Goal: Answer question/provide support: Share knowledge or assist other users

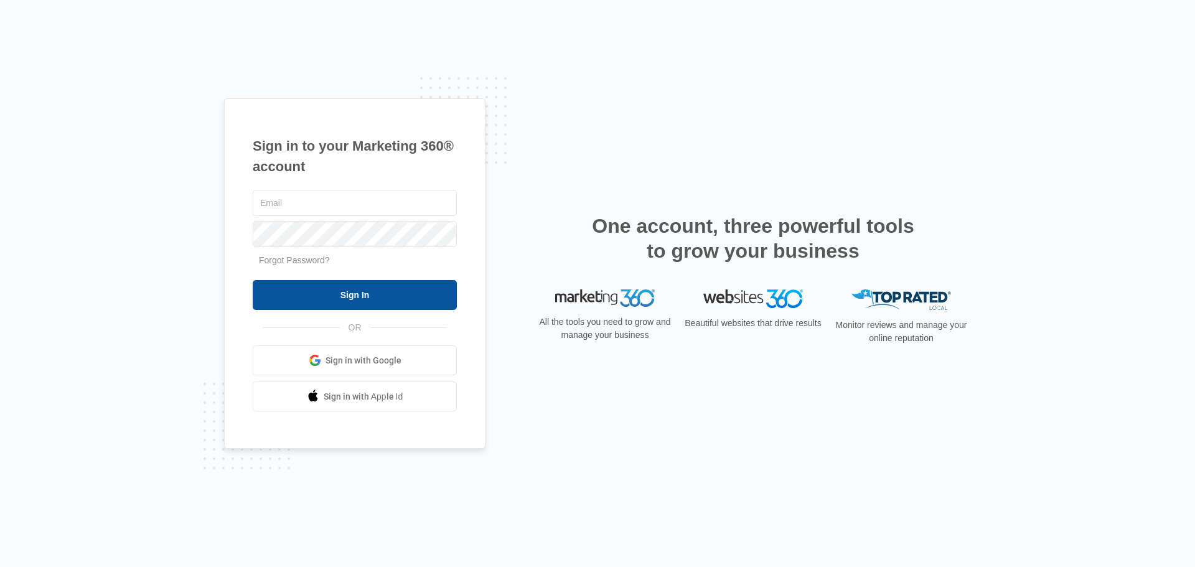
type input "[EMAIL_ADDRESS][DOMAIN_NAME]"
click at [330, 301] on input "Sign In" at bounding box center [355, 295] width 204 height 30
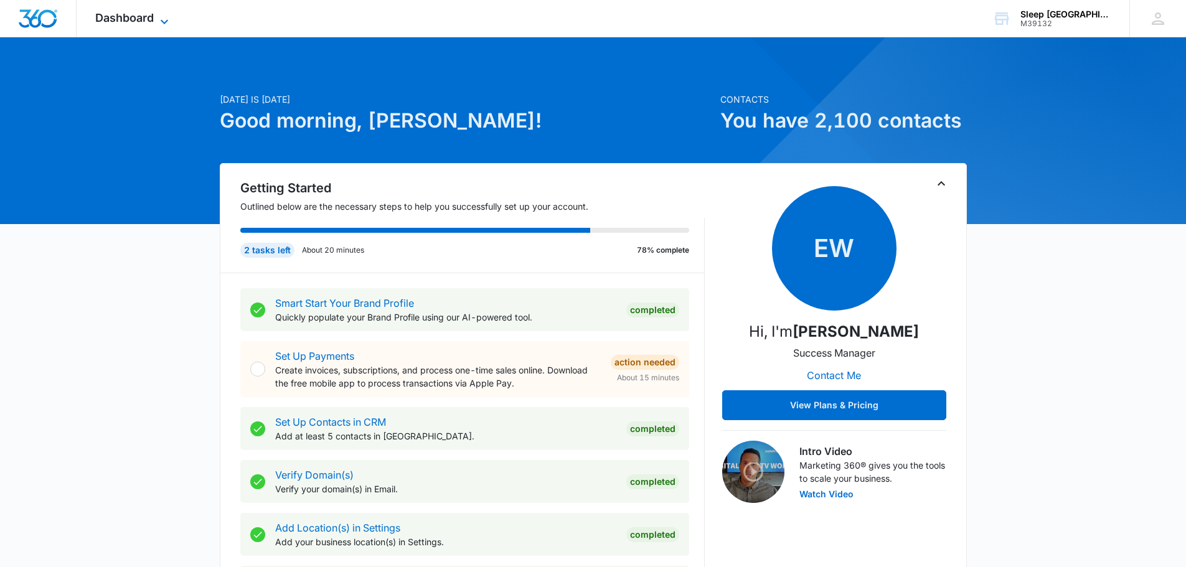
click at [137, 19] on span "Dashboard" at bounding box center [124, 17] width 58 height 13
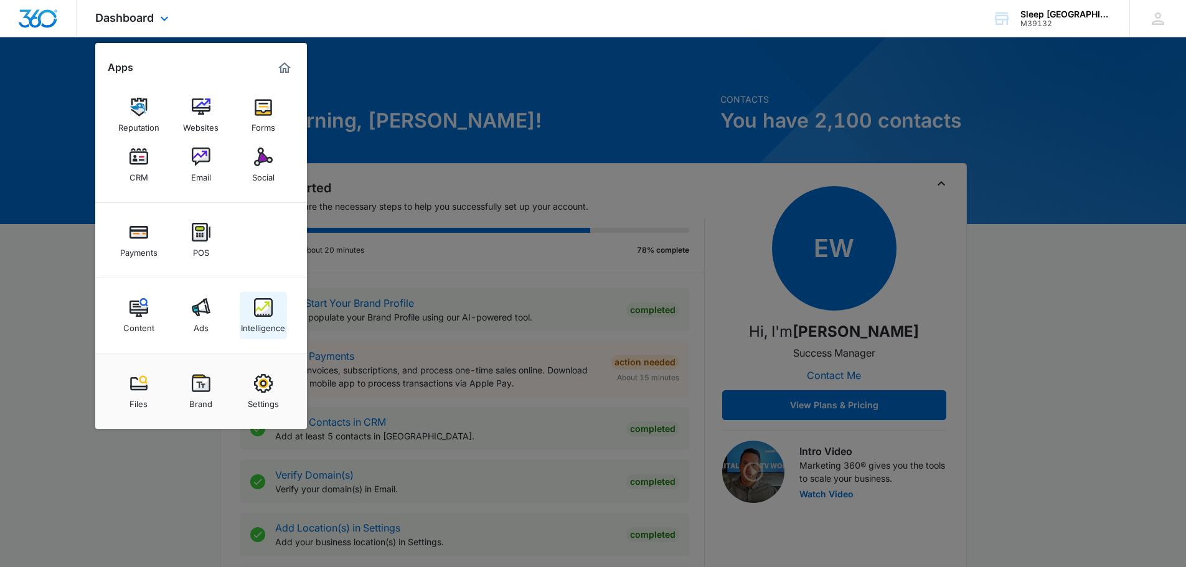
click at [279, 302] on link "Intelligence" at bounding box center [263, 315] width 47 height 47
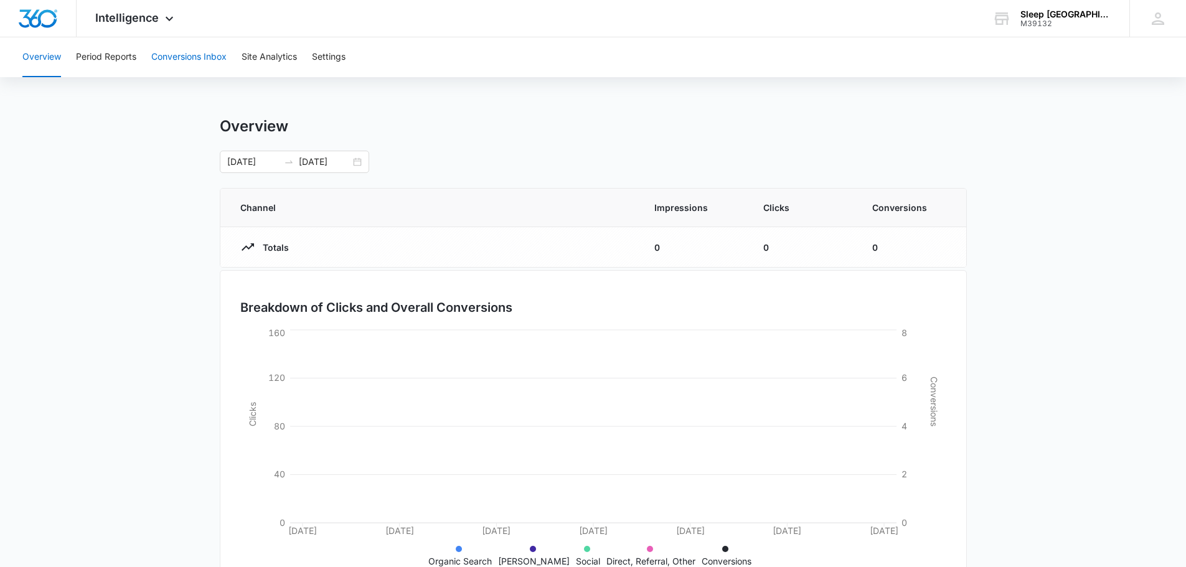
click at [201, 62] on button "Conversions Inbox" at bounding box center [188, 57] width 75 height 40
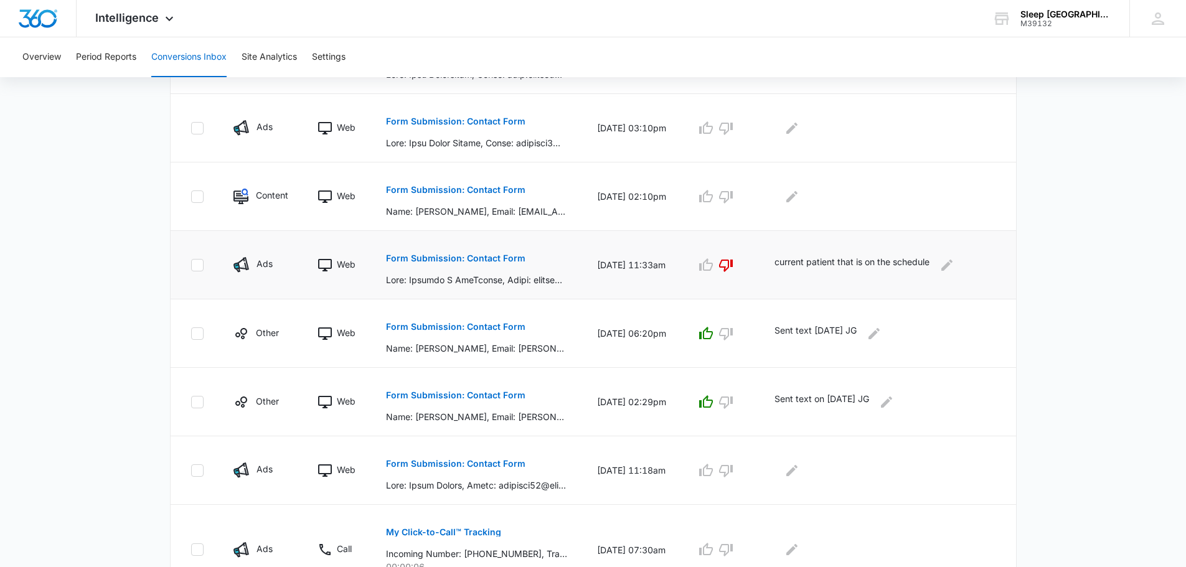
scroll to position [436, 0]
click at [495, 192] on p "Form Submission: Contact Form" at bounding box center [455, 189] width 139 height 9
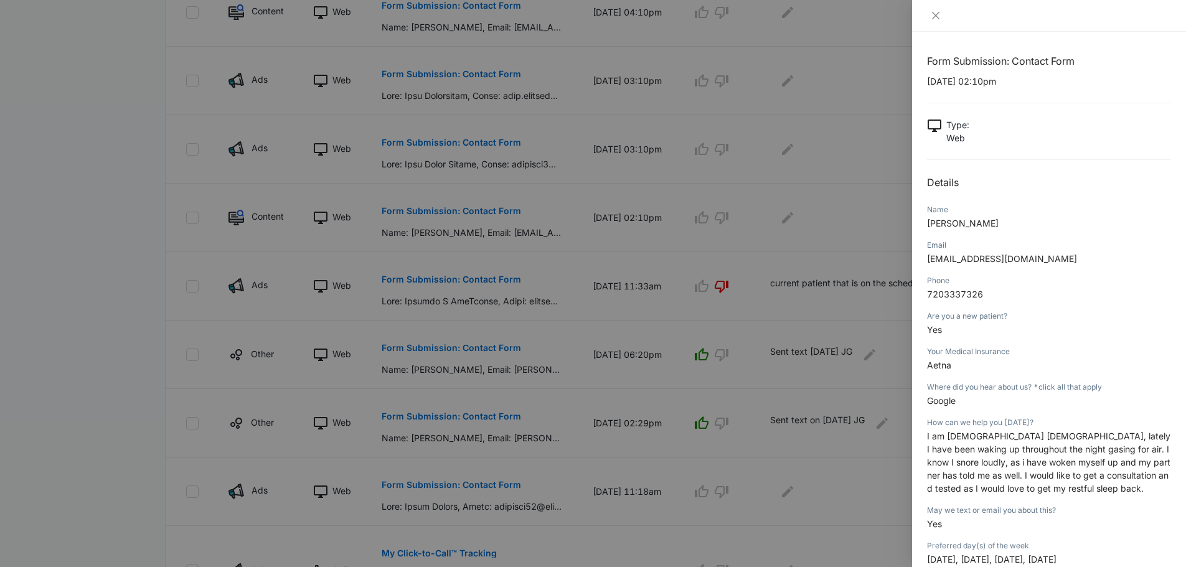
scroll to position [394, 0]
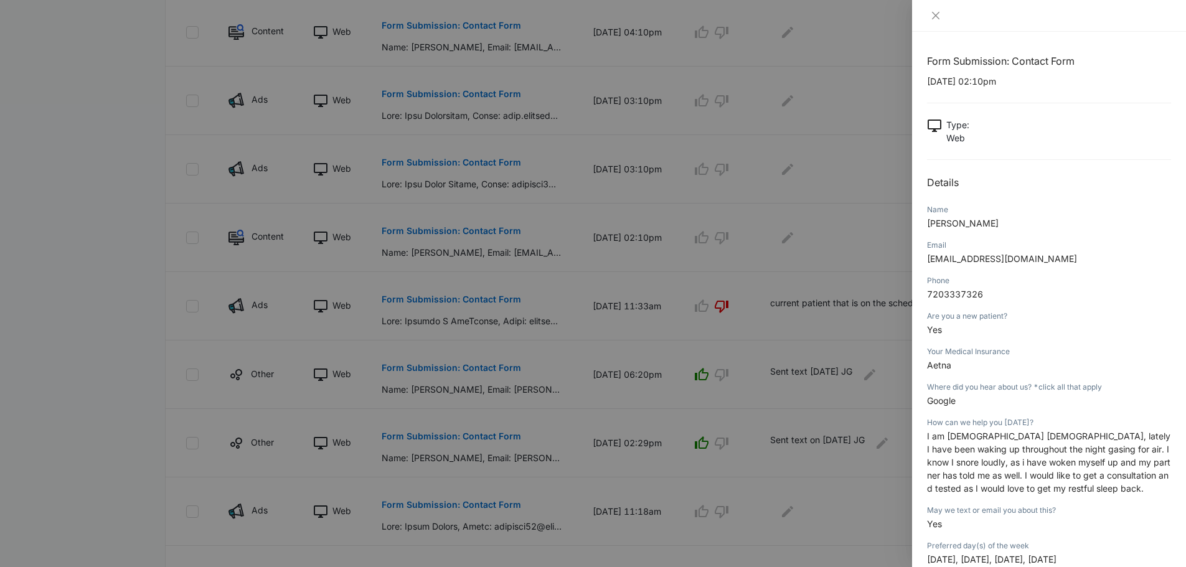
drag, startPoint x: 1041, startPoint y: 222, endPoint x: 962, endPoint y: 230, distance: 79.4
click at [962, 230] on p "Viviana Delatorre Delarosa" at bounding box center [1049, 223] width 244 height 13
copy span "Delatorre Delarosa"
drag, startPoint x: 1039, startPoint y: 256, endPoint x: 924, endPoint y: 255, distance: 115.1
click at [924, 255] on div "Form Submission: Contact Form 08/13/2025 at 02:10pm Type : Web Details Name Viv…" at bounding box center [1049, 299] width 274 height 535
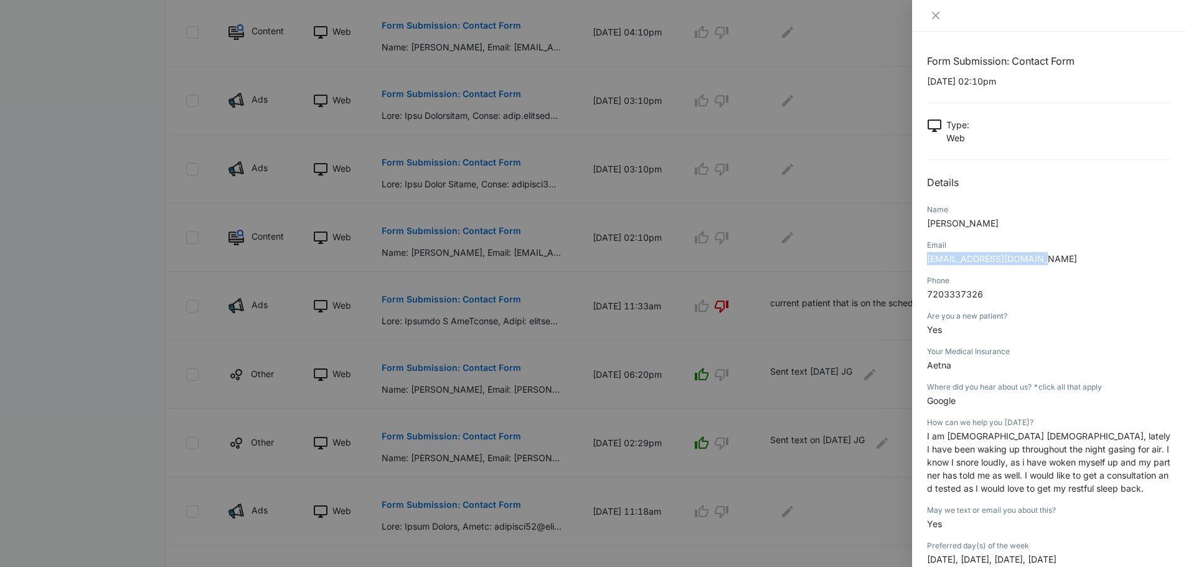
copy span "vdelatorre110@gmail.com"
click at [1021, 308] on div "Phone 7203337326" at bounding box center [1049, 291] width 244 height 35
drag, startPoint x: 987, startPoint y: 290, endPoint x: 927, endPoint y: 291, distance: 59.8
click at [927, 291] on p "7203337326" at bounding box center [1049, 294] width 244 height 13
copy span "7203337326"
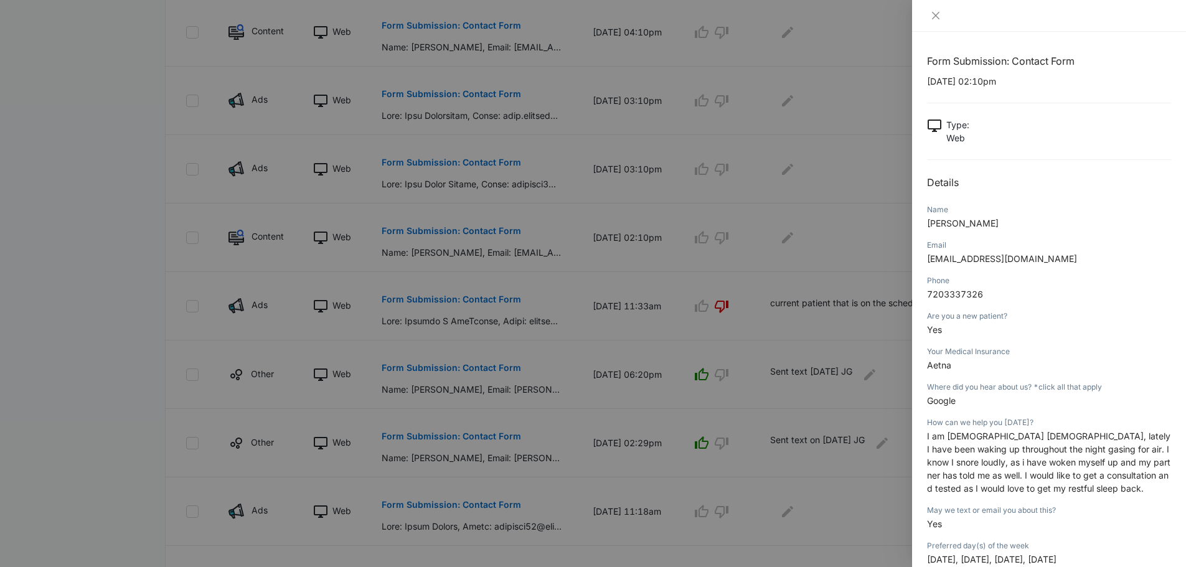
click at [1036, 317] on div "Are you a new patient?" at bounding box center [1049, 316] width 244 height 11
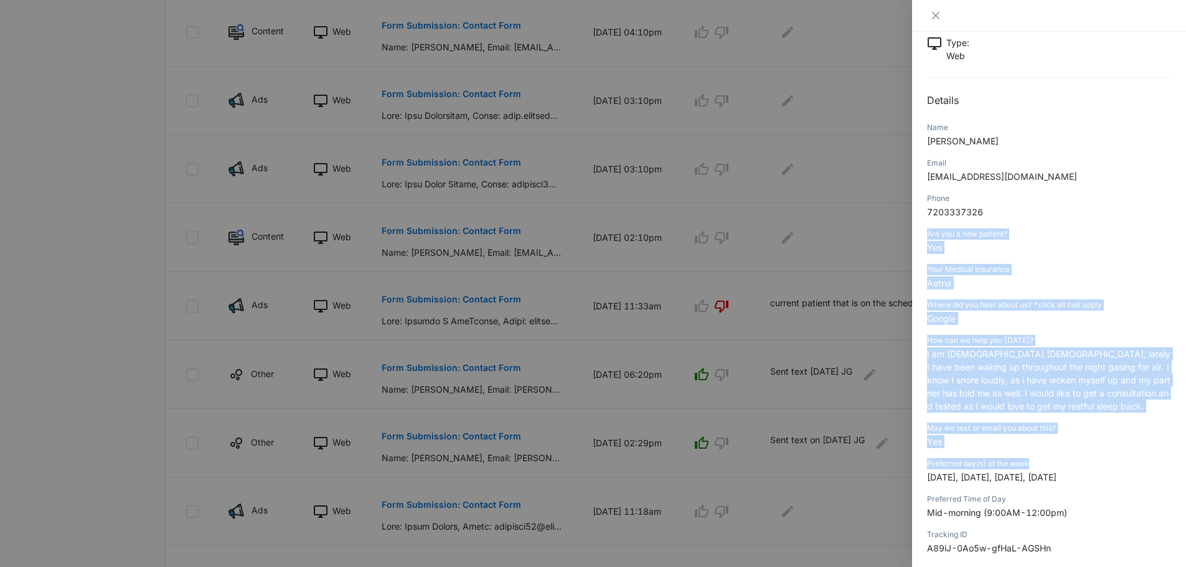
scroll to position [83, 0]
drag, startPoint x: 926, startPoint y: 317, endPoint x: 1101, endPoint y: 508, distance: 259.4
click at [1101, 508] on div "Form Submission: Contact Form 08/13/2025 at 02:10pm Type : Web Details Name Viv…" at bounding box center [1049, 299] width 274 height 535
copy div "Are you a new patient? Yes Your Medical Insurance Aetna Where did you hear abou…"
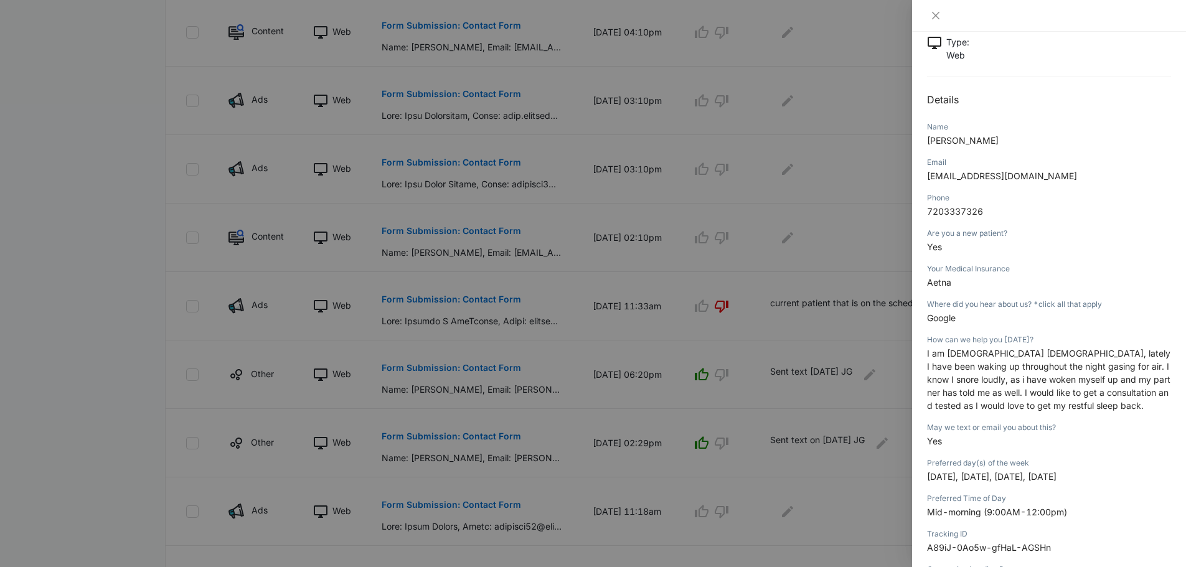
click at [1093, 217] on p "7203337326" at bounding box center [1049, 211] width 244 height 13
click at [932, 14] on icon "close" at bounding box center [935, 16] width 10 height 10
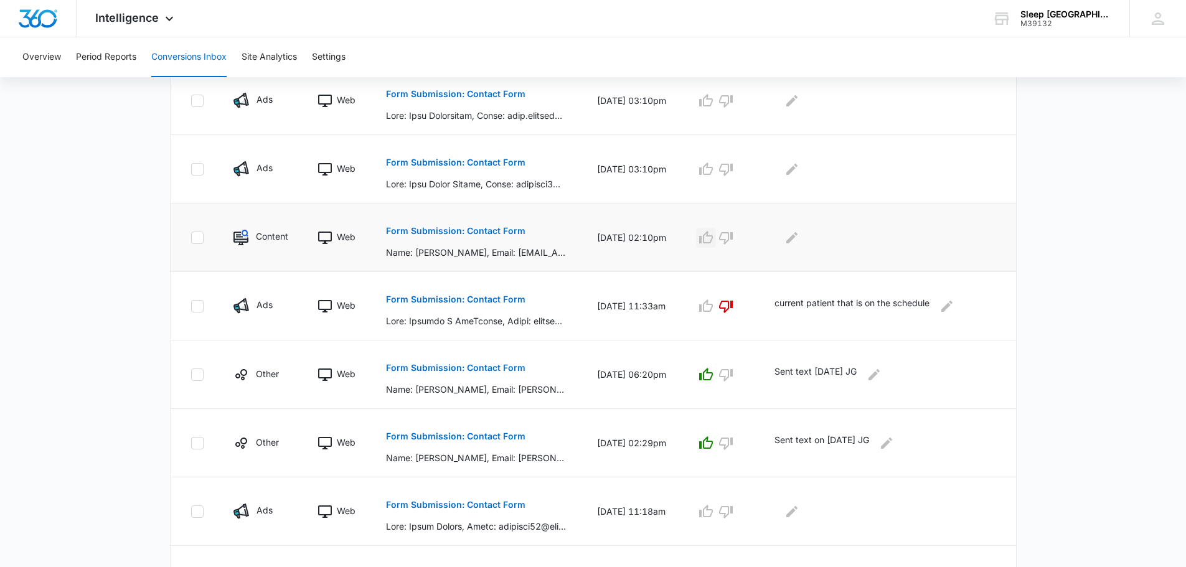
click at [713, 238] on icon "button" at bounding box center [706, 237] width 14 height 12
click at [799, 241] on icon "Edit Comments" at bounding box center [791, 237] width 15 height 15
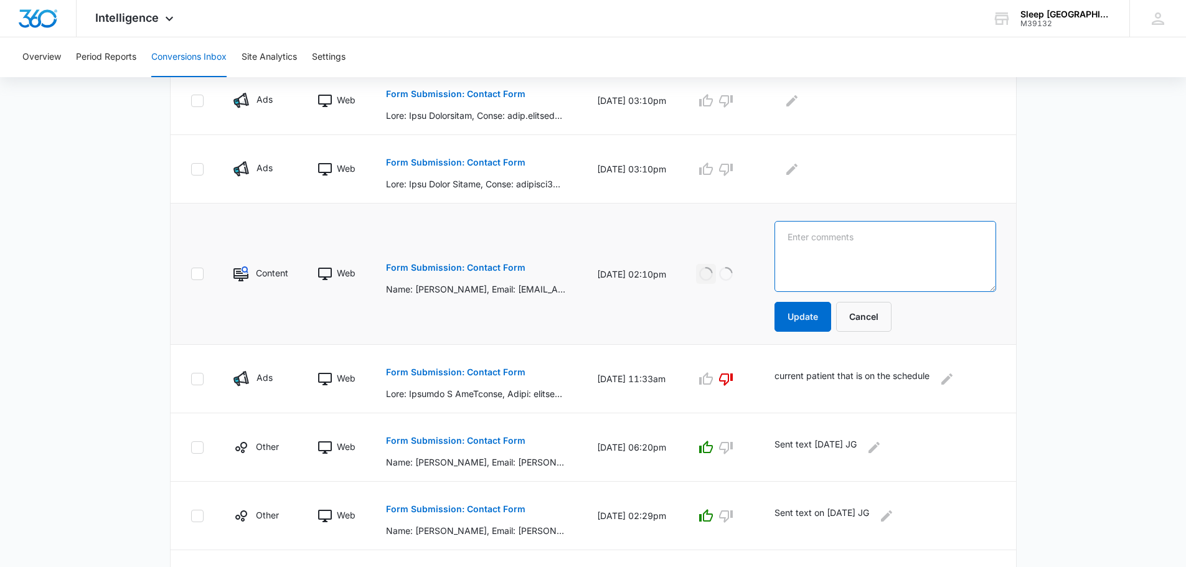
click at [847, 264] on textarea at bounding box center [884, 256] width 221 height 71
type textarea "Sent text 8.15.25 JG"
click at [821, 322] on button "Update" at bounding box center [802, 317] width 57 height 30
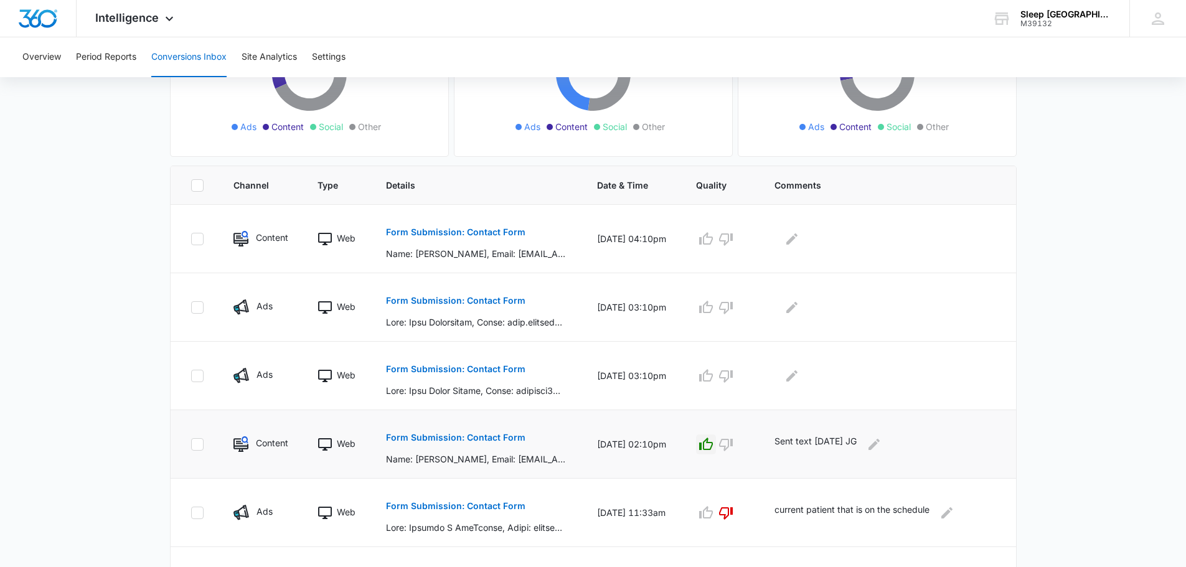
scroll to position [207, 0]
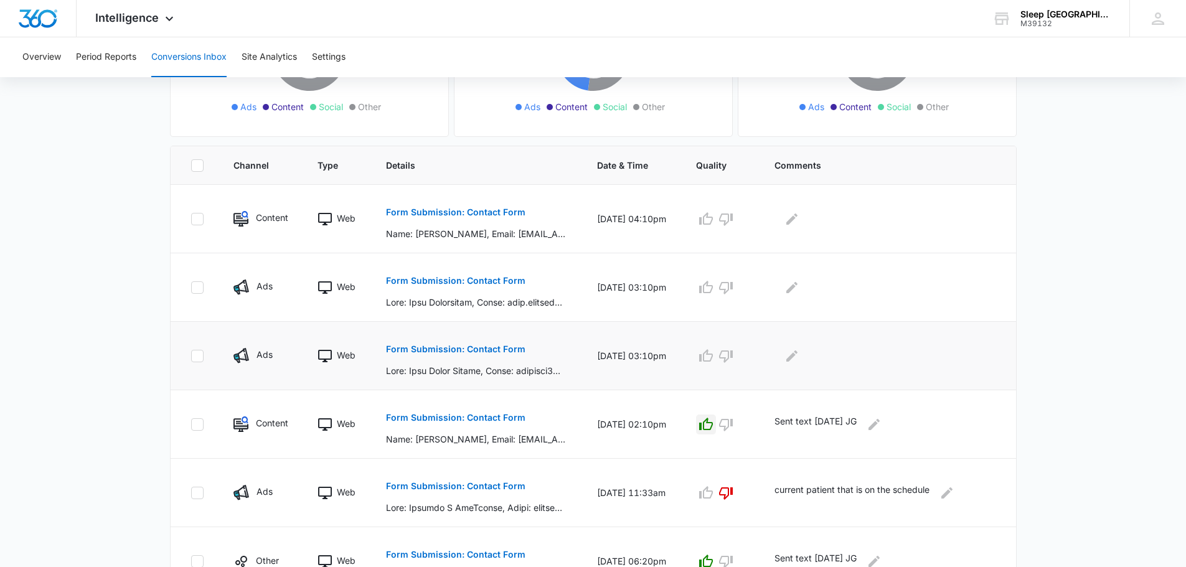
click at [481, 351] on p "Form Submission: Contact Form" at bounding box center [455, 349] width 139 height 9
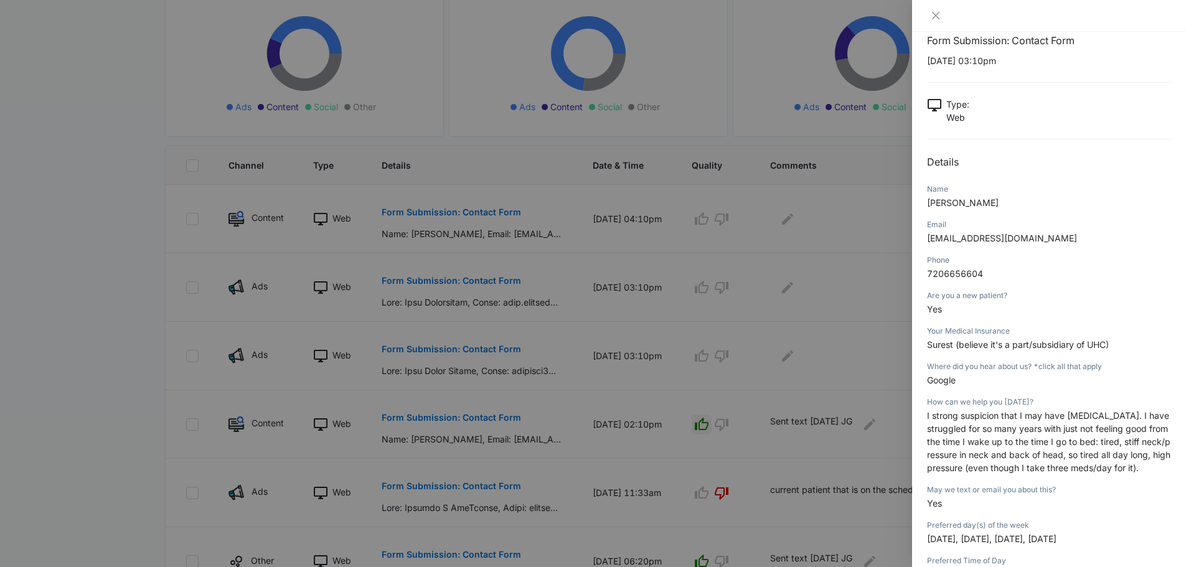
scroll to position [0, 0]
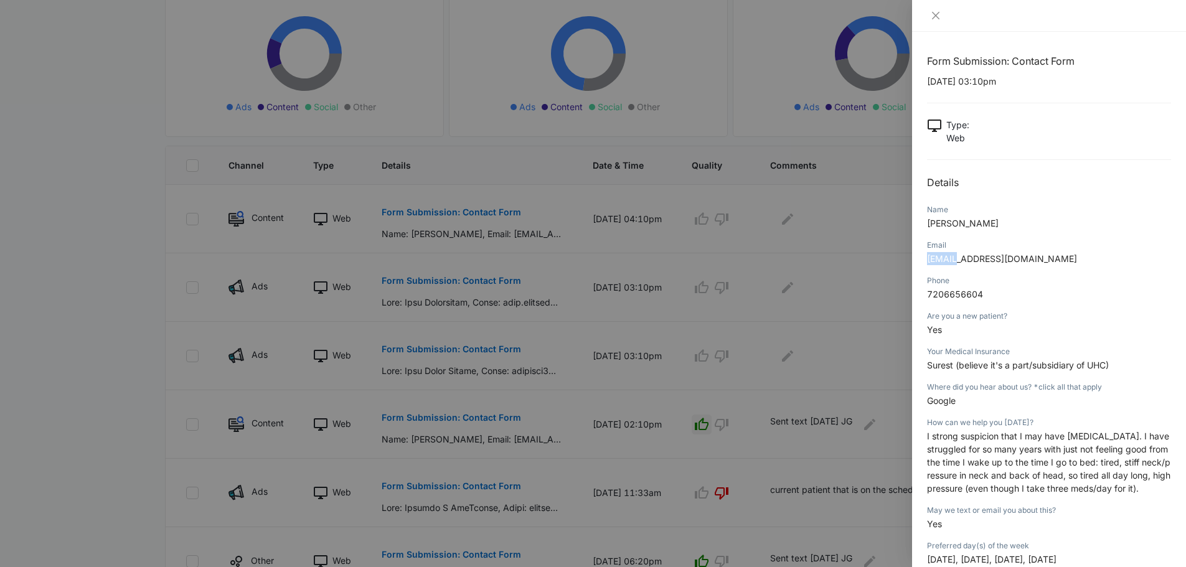
drag, startPoint x: 1026, startPoint y: 251, endPoint x: 1002, endPoint y: 261, distance: 26.5
click at [958, 260] on div "Email jdsowers5@yahoo.com" at bounding box center [1049, 255] width 244 height 35
click at [1029, 260] on p "jdsowers5@yahoo.com" at bounding box center [1049, 258] width 244 height 13
drag, startPoint x: 1027, startPoint y: 260, endPoint x: 924, endPoint y: 262, distance: 103.3
click at [924, 262] on div "Form Submission: Contact Form 08/14/2025 at 03:10pm Type : Web Details Name Joe…" at bounding box center [1049, 299] width 274 height 535
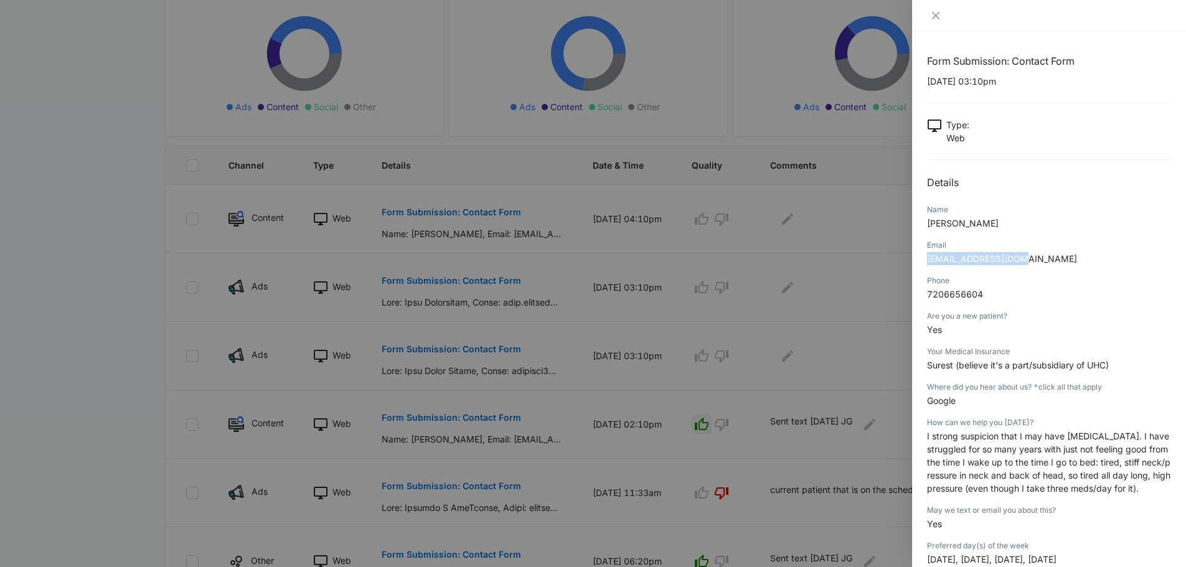
copy span "jdsowers5@yahoo.com"
drag, startPoint x: 983, startPoint y: 287, endPoint x: 922, endPoint y: 291, distance: 61.7
click at [922, 291] on div "Form Submission: Contact Form 08/14/2025 at 03:10pm Type : Web Details Name Joe…" at bounding box center [1049, 299] width 274 height 535
copy span "7206656604"
click at [1052, 380] on div "Form Submission: Contact Form 08/14/2025 at 03:10pm Type : Web Details Name Joe…" at bounding box center [1049, 450] width 244 height 793
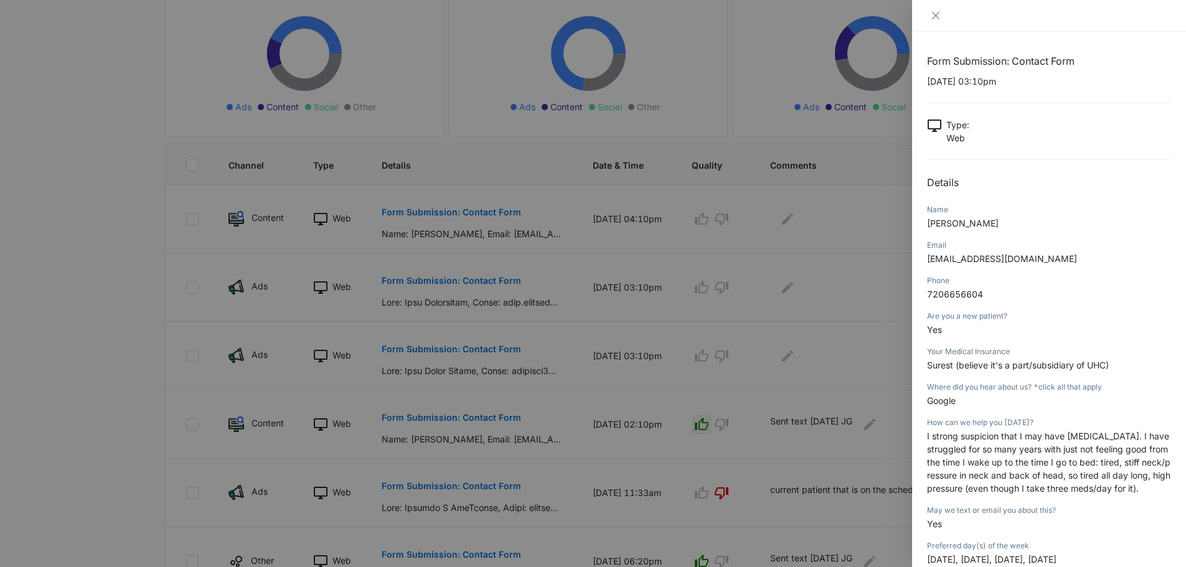
click at [960, 313] on div "Are you a new patient?" at bounding box center [1049, 316] width 244 height 11
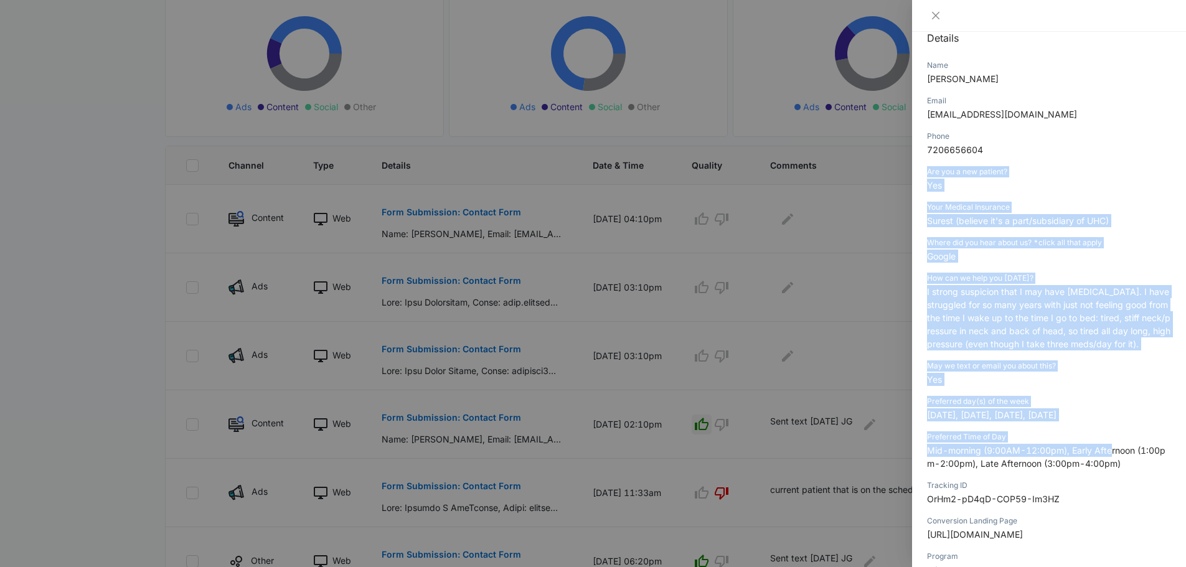
scroll to position [145, 0]
drag, startPoint x: 927, startPoint y: 316, endPoint x: 1129, endPoint y: 482, distance: 262.2
click at [1129, 482] on div "Form Submission: Contact Form 08/14/2025 at 03:10pm Type : Web Details Name Joe…" at bounding box center [1049, 305] width 244 height 793
copy div "Are you a new patient? Yes Your Medical Insurance Surest (believe it's a part/s…"
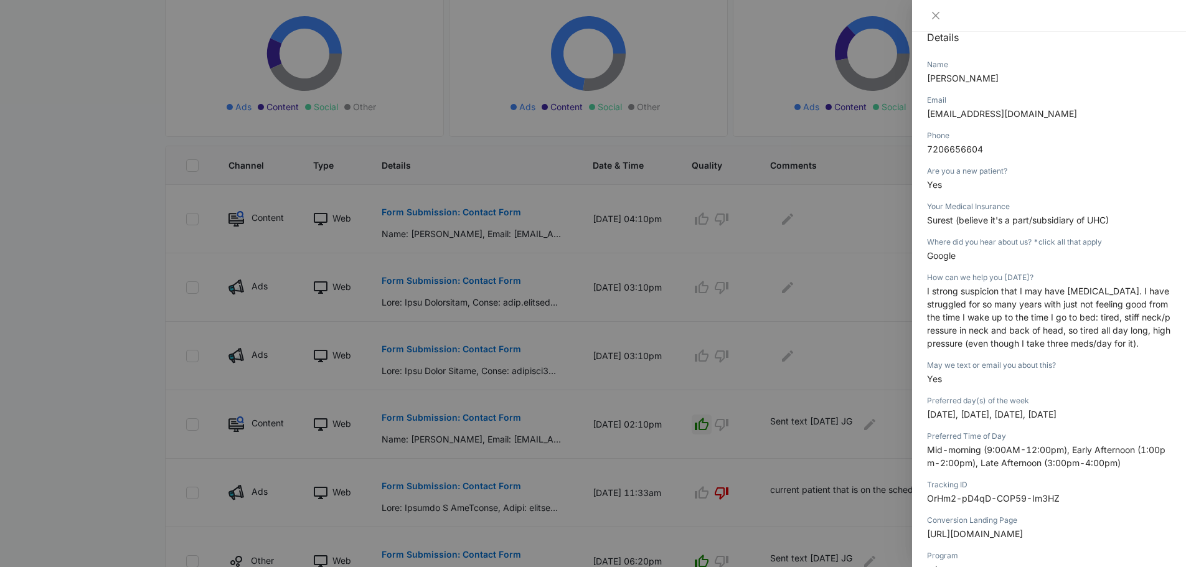
click at [1085, 161] on div "Phone 7206656604" at bounding box center [1049, 146] width 244 height 35
click at [935, 15] on icon "close" at bounding box center [935, 15] width 7 height 7
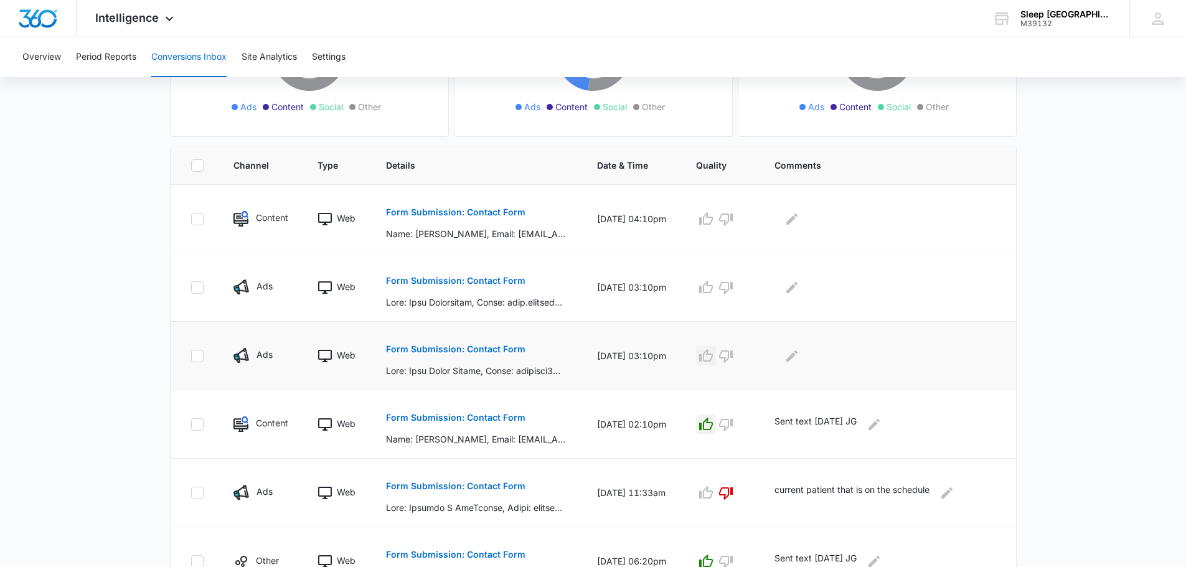
click at [713, 362] on icon "button" at bounding box center [705, 355] width 15 height 15
click at [799, 360] on icon "Edit Comments" at bounding box center [791, 355] width 15 height 15
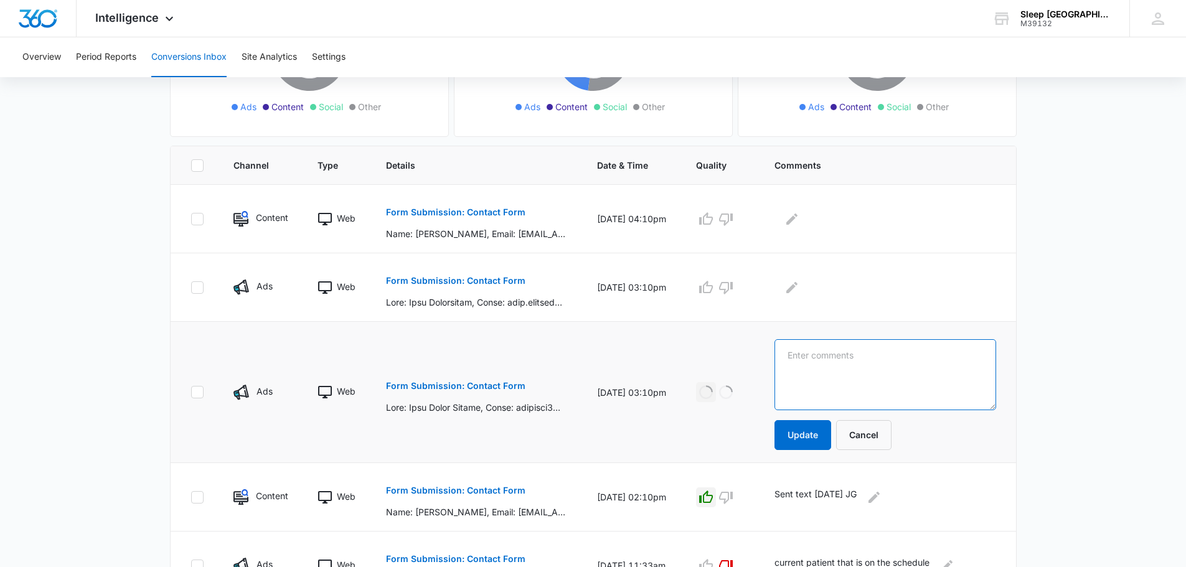
click at [835, 370] on textarea at bounding box center [884, 374] width 221 height 71
type textarea "Sent text 8.15.25 JG"
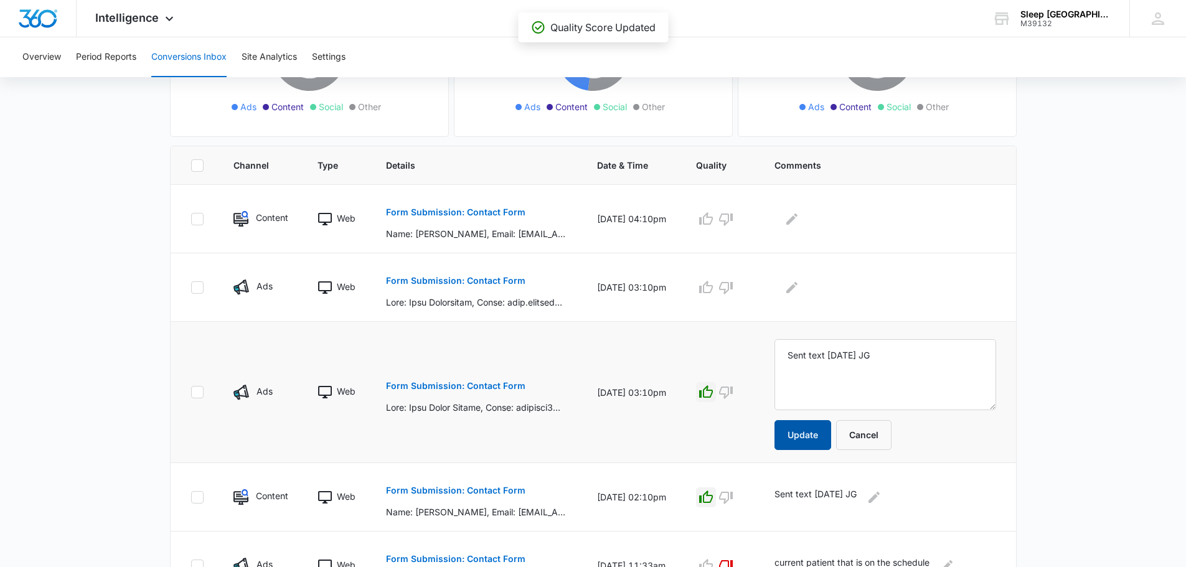
click at [831, 434] on button "Update" at bounding box center [802, 435] width 57 height 30
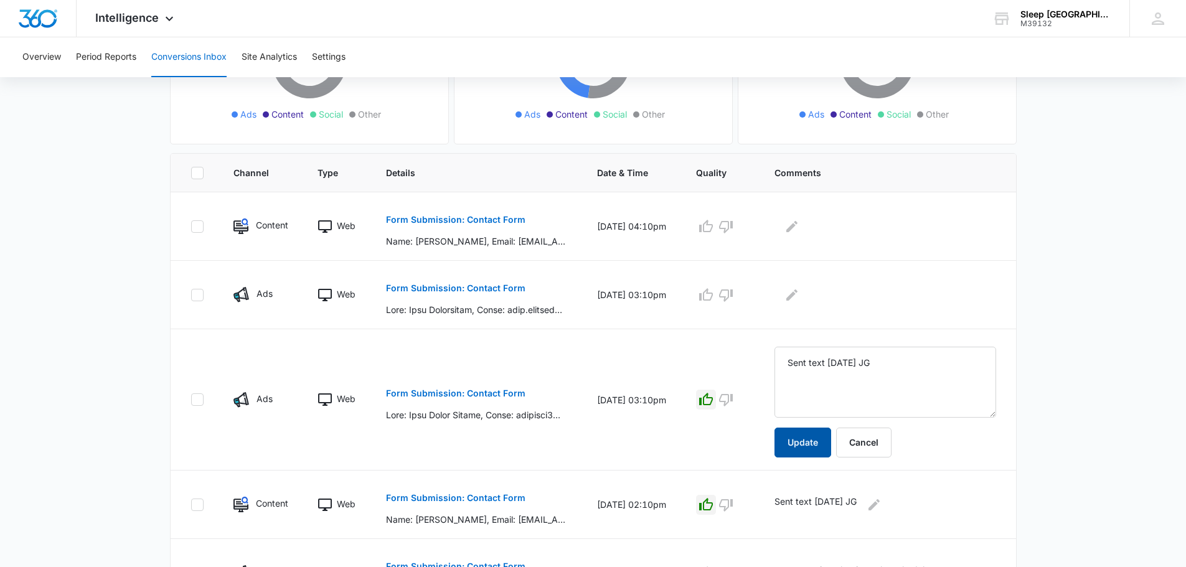
scroll to position [207, 0]
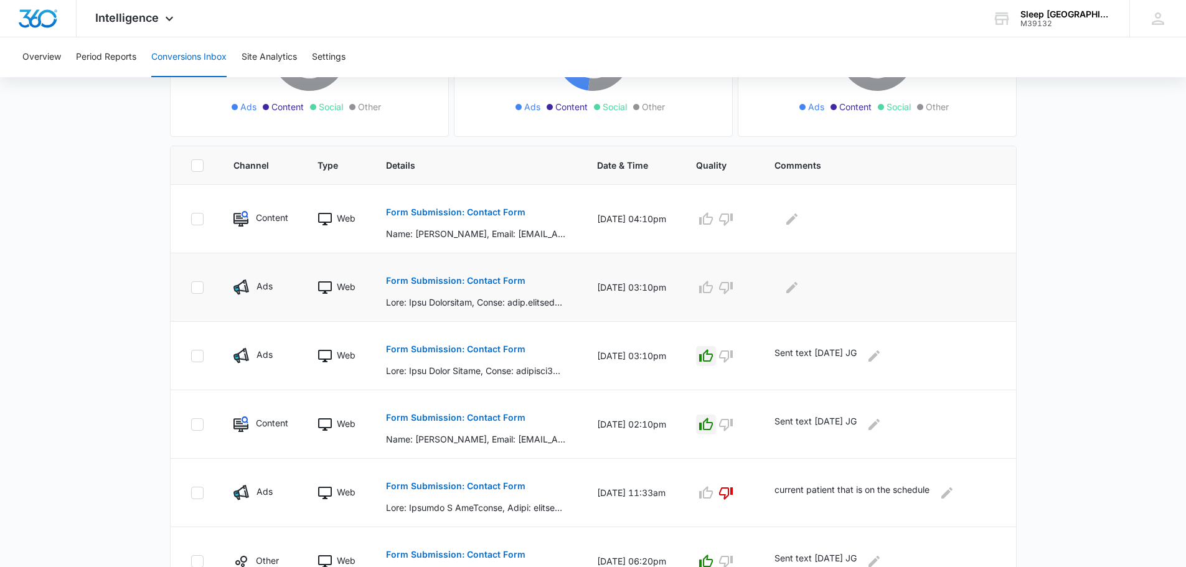
click at [483, 278] on p "Form Submission: Contact Form" at bounding box center [455, 280] width 139 height 9
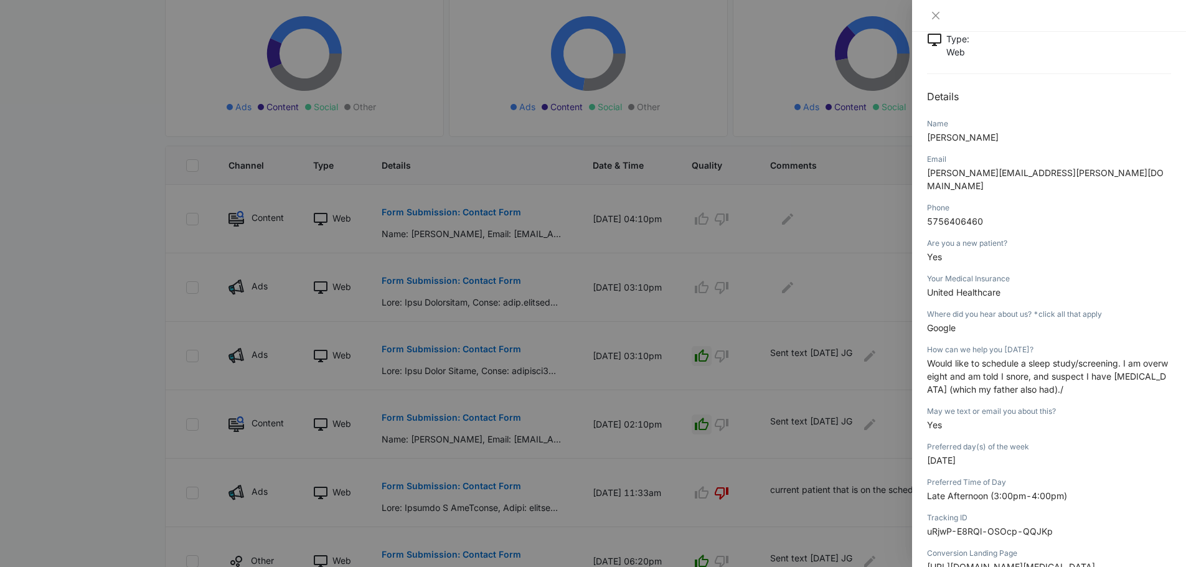
scroll to position [82, 0]
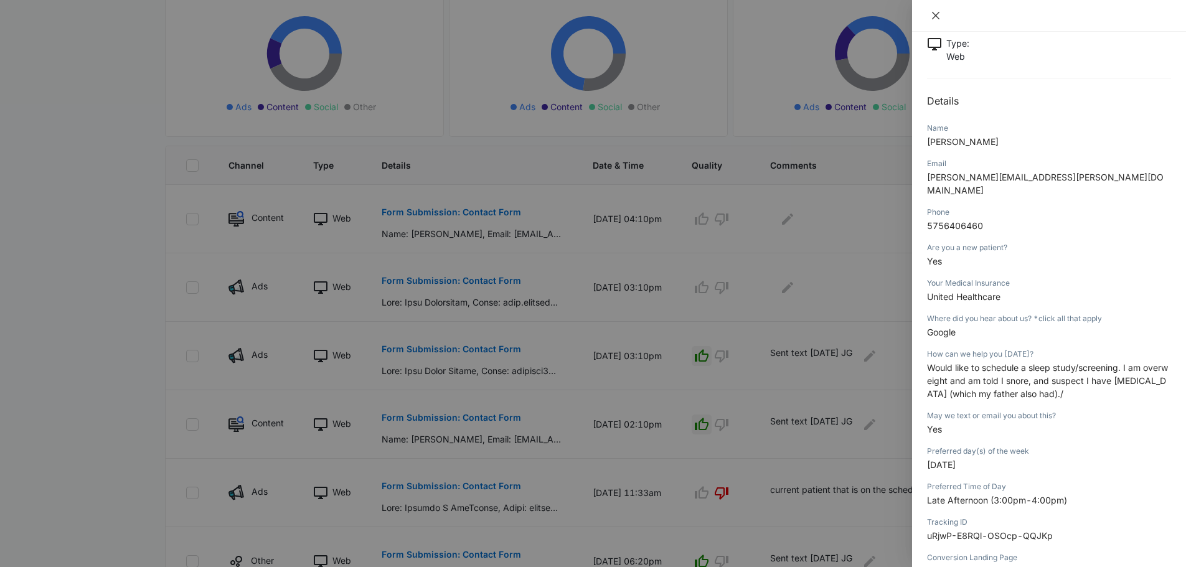
click at [941, 16] on button "Close" at bounding box center [935, 15] width 17 height 11
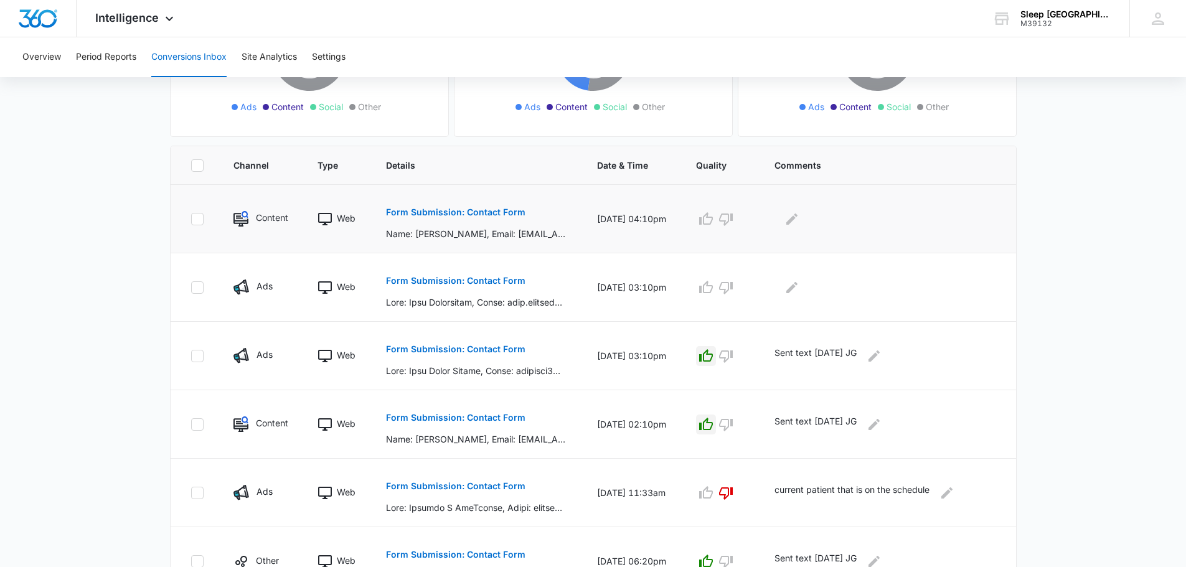
click at [453, 212] on p "Form Submission: Contact Form" at bounding box center [455, 212] width 139 height 9
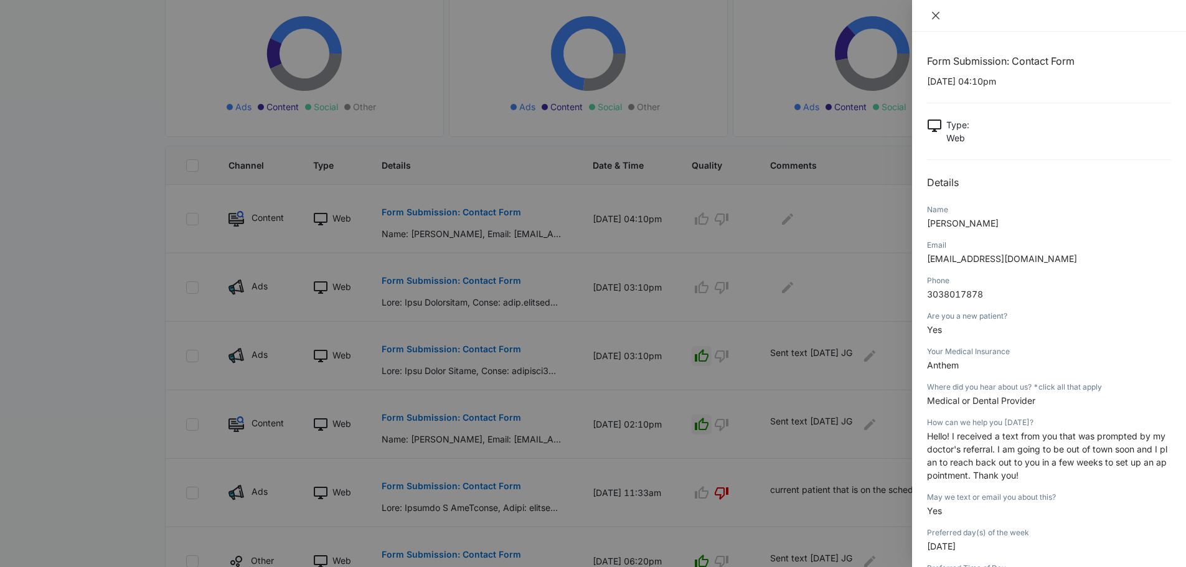
click at [938, 13] on icon "close" at bounding box center [935, 15] width 7 height 7
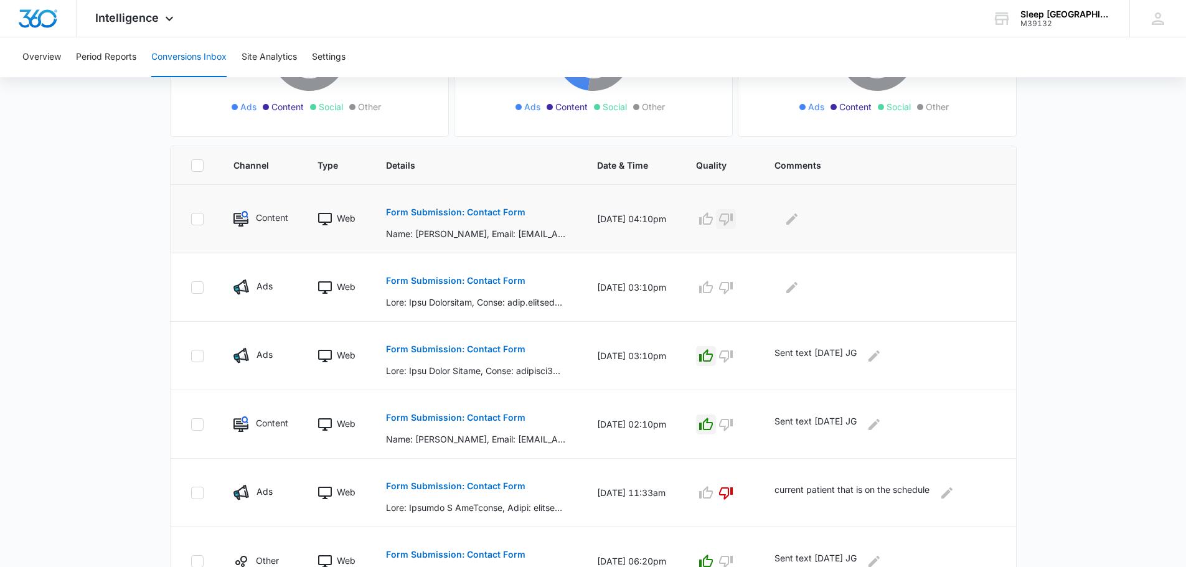
click at [733, 223] on icon "button" at bounding box center [725, 219] width 15 height 15
click at [799, 222] on icon "Edit Comments" at bounding box center [791, 219] width 15 height 15
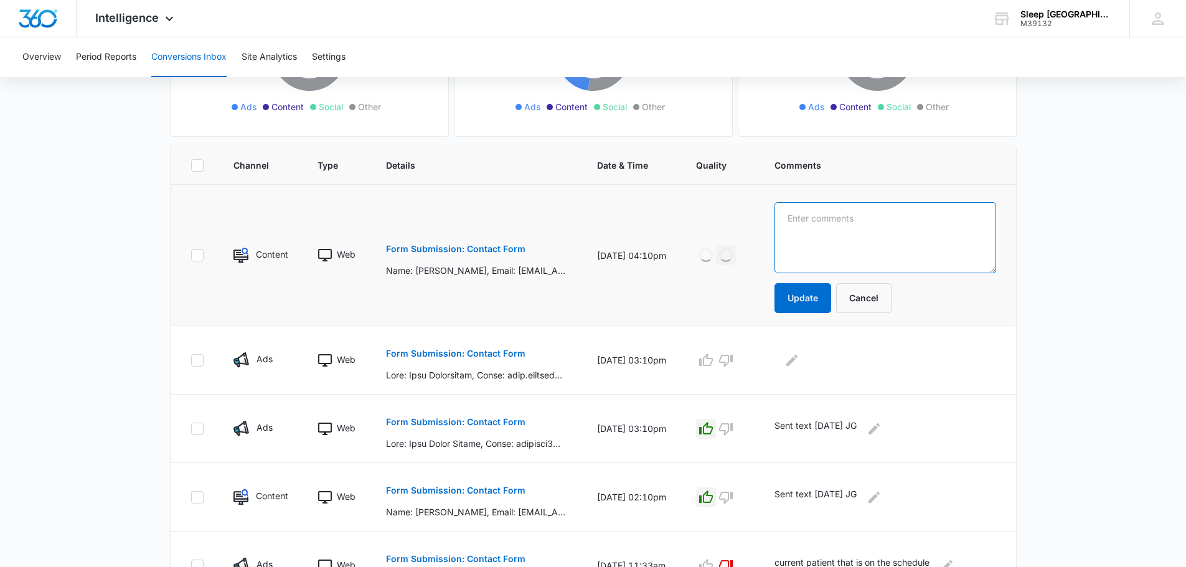
click at [845, 228] on textarea at bounding box center [884, 237] width 221 height 71
click at [802, 220] on textarea "Already received referral JG" at bounding box center [884, 237] width 221 height 71
type textarea "8.15.25 Already received referral JG"
click at [817, 302] on button "Update" at bounding box center [802, 298] width 57 height 30
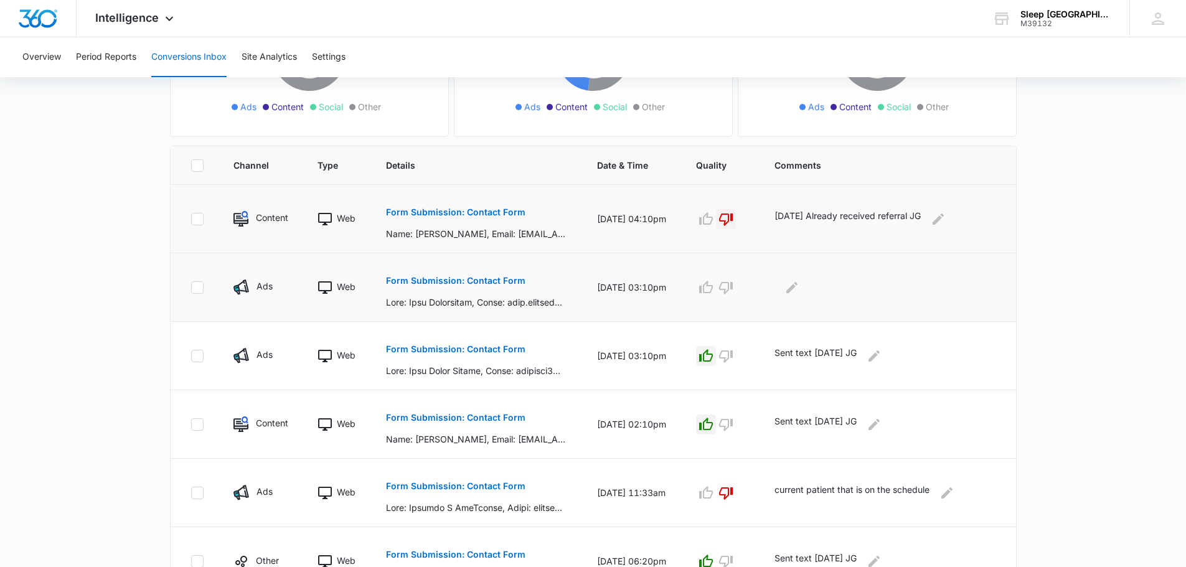
click at [492, 276] on p "Form Submission: Contact Form" at bounding box center [455, 280] width 139 height 9
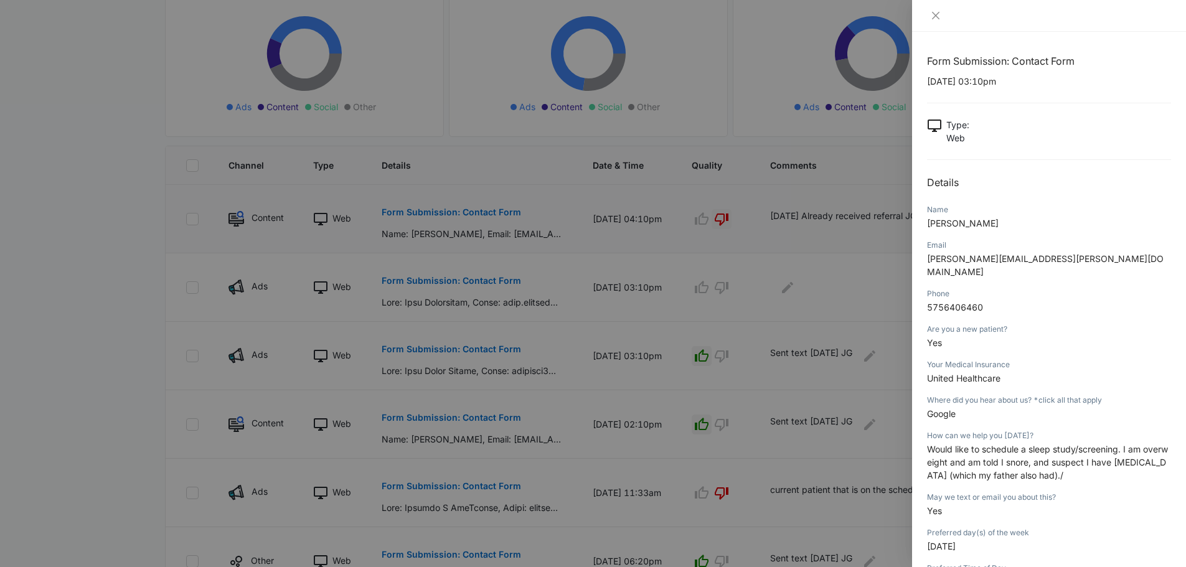
drag, startPoint x: 996, startPoint y: 223, endPoint x: 947, endPoint y: 226, distance: 49.3
click at [947, 226] on p "Joel Hauenstein" at bounding box center [1049, 223] width 244 height 13
copy span "Hauenstein"
drag, startPoint x: 1062, startPoint y: 255, endPoint x: 927, endPoint y: 259, distance: 135.1
click at [927, 259] on p "joel.hauenstein.80@gmail.com" at bounding box center [1049, 265] width 244 height 26
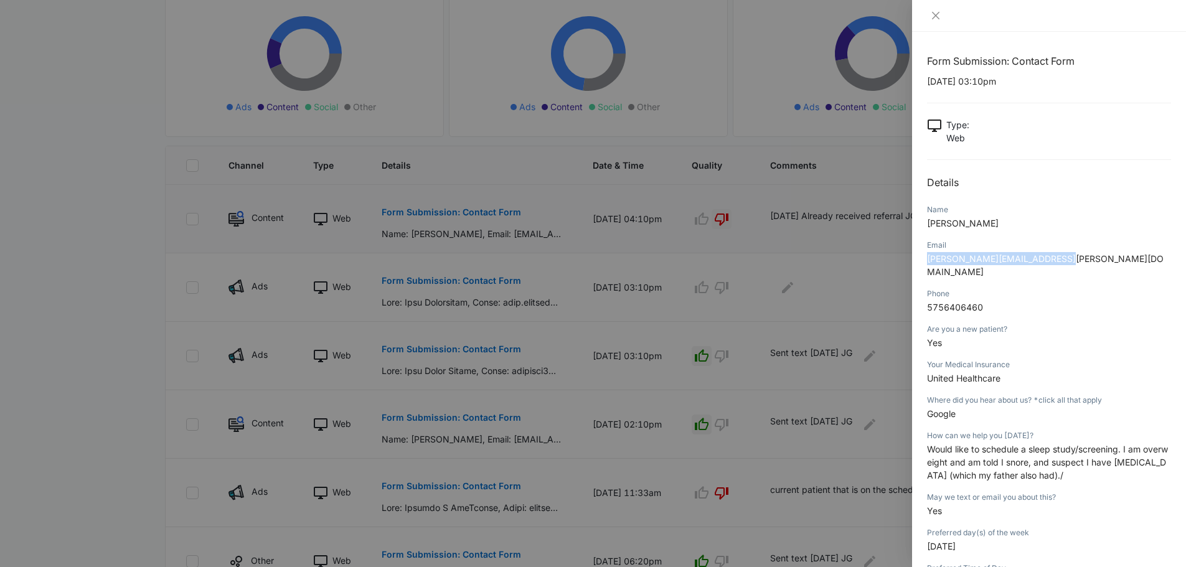
copy span "joel.hauenstein.80@gmail.com"
drag, startPoint x: 983, startPoint y: 291, endPoint x: 925, endPoint y: 294, distance: 58.6
click at [925, 294] on div "Form Submission: Contact Form 08/14/2025 at 03:10pm Type : Web Details Name Joe…" at bounding box center [1049, 299] width 274 height 535
copy span "5756406460"
click at [1022, 322] on div "Are you a new patient? Yes" at bounding box center [1049, 339] width 244 height 35
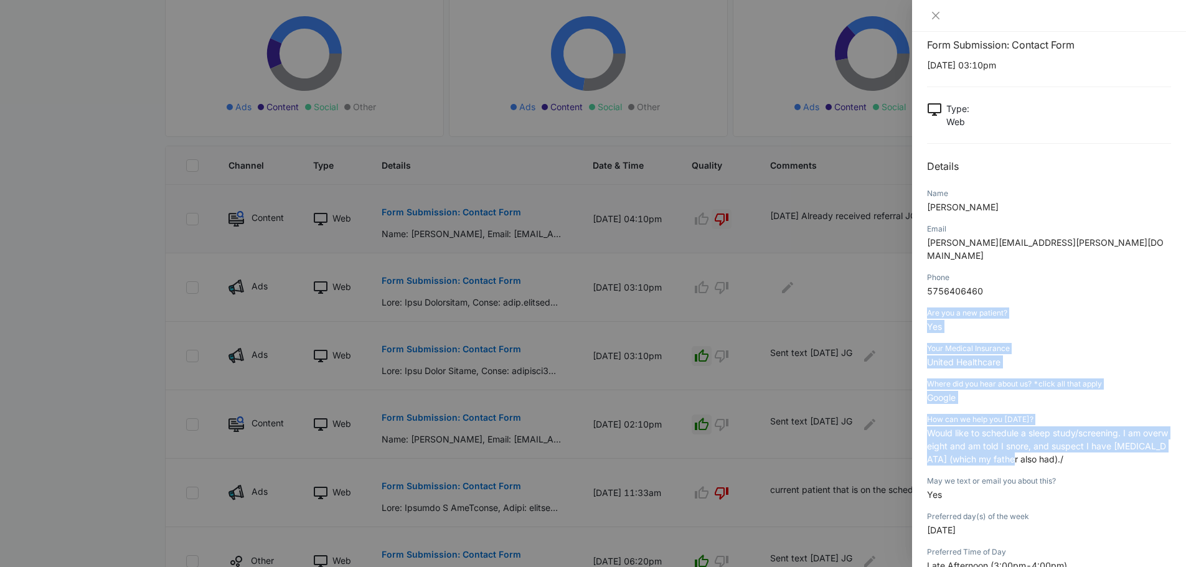
scroll to position [62, 0]
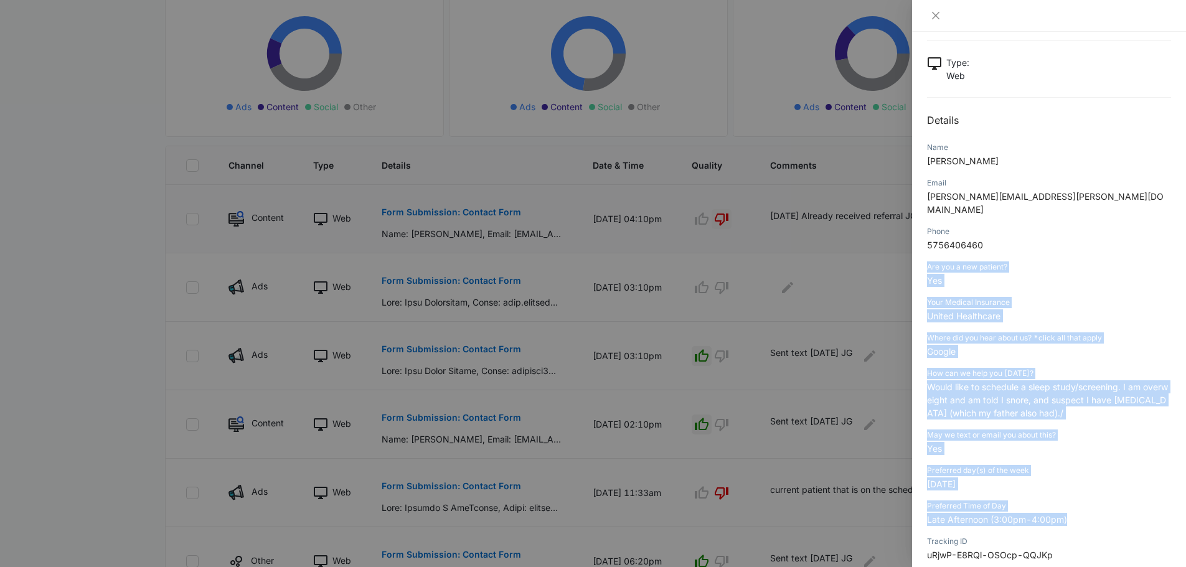
drag, startPoint x: 922, startPoint y: 316, endPoint x: 1073, endPoint y: 500, distance: 237.9
click at [1073, 500] on div "Form Submission: Contact Form 08/14/2025 at 03:10pm Type : Web Details Name Joe…" at bounding box center [1049, 299] width 274 height 535
click at [932, 17] on icon "close" at bounding box center [935, 16] width 10 height 10
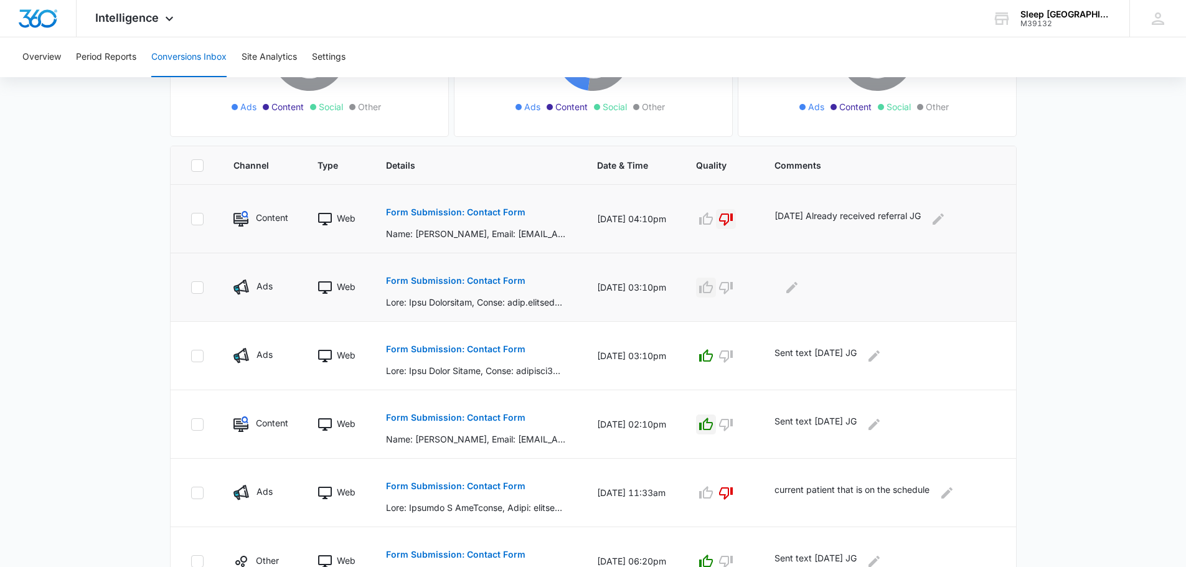
click at [713, 283] on icon "button" at bounding box center [705, 287] width 15 height 15
click at [797, 285] on icon "Edit Comments" at bounding box center [791, 286] width 11 height 11
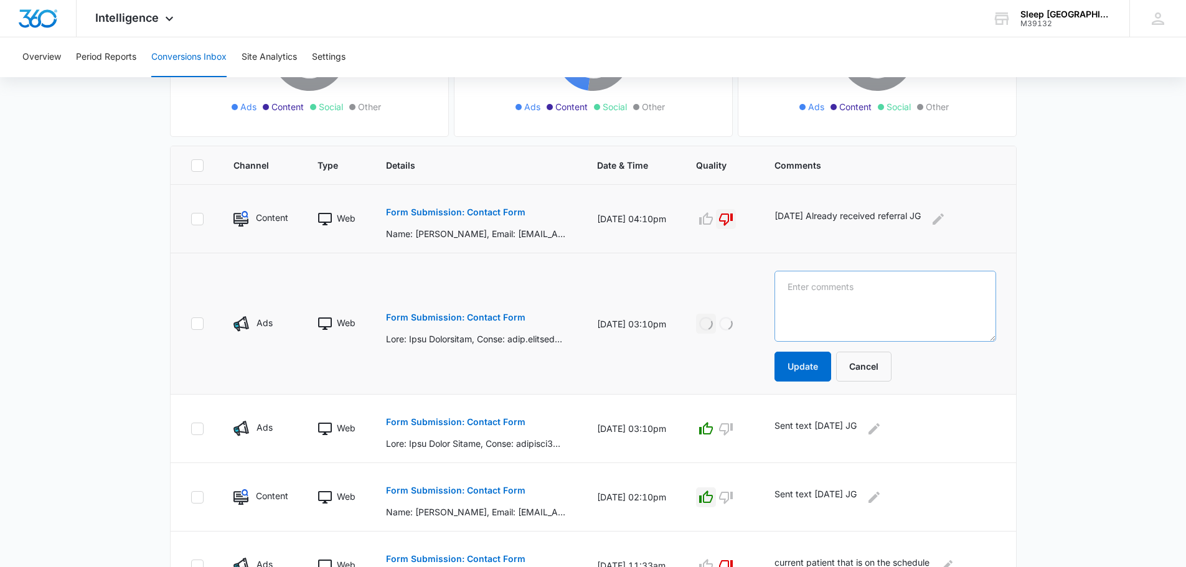
scroll to position [643, 0]
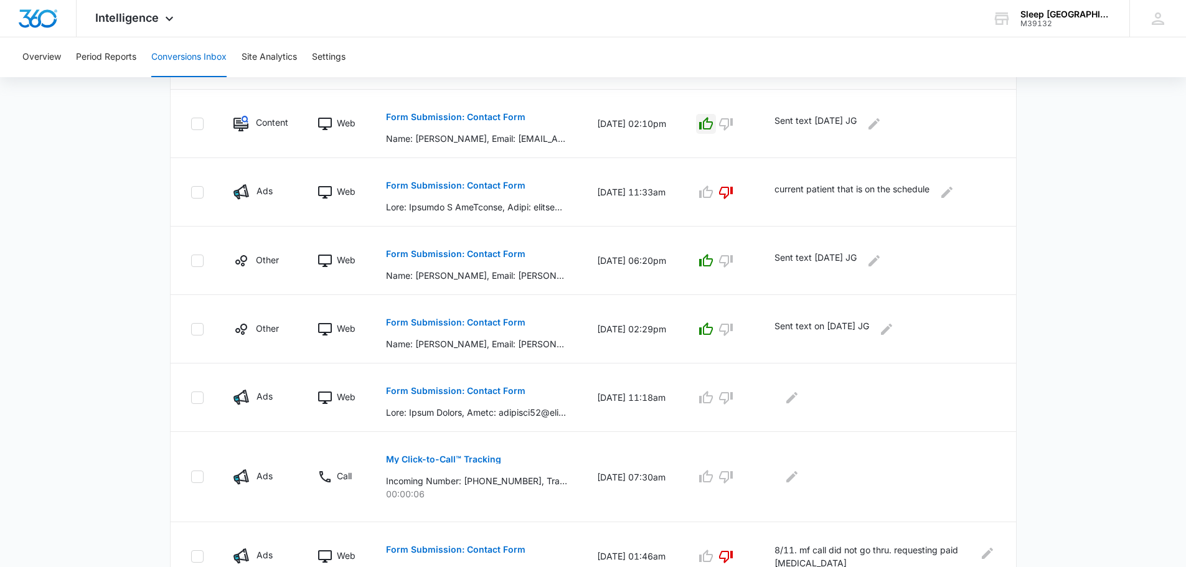
click at [1075, 224] on main "Filters 07/16/2025 08/15/2025 New Conversion Total Conversions: 60 Ads Content …" at bounding box center [593, 69] width 1186 height 1120
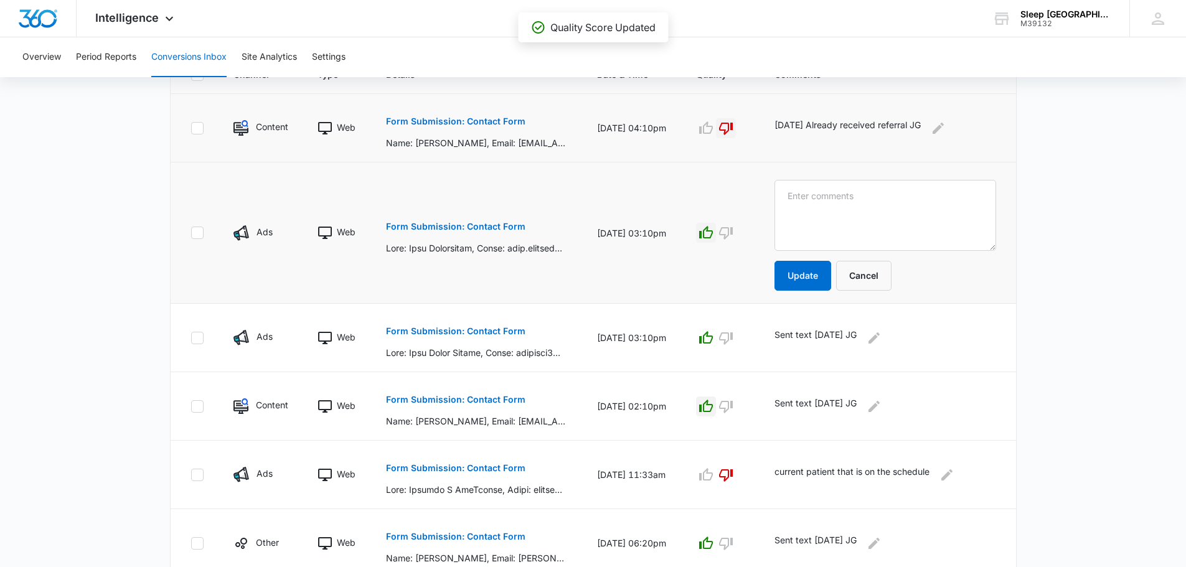
scroll to position [269, 0]
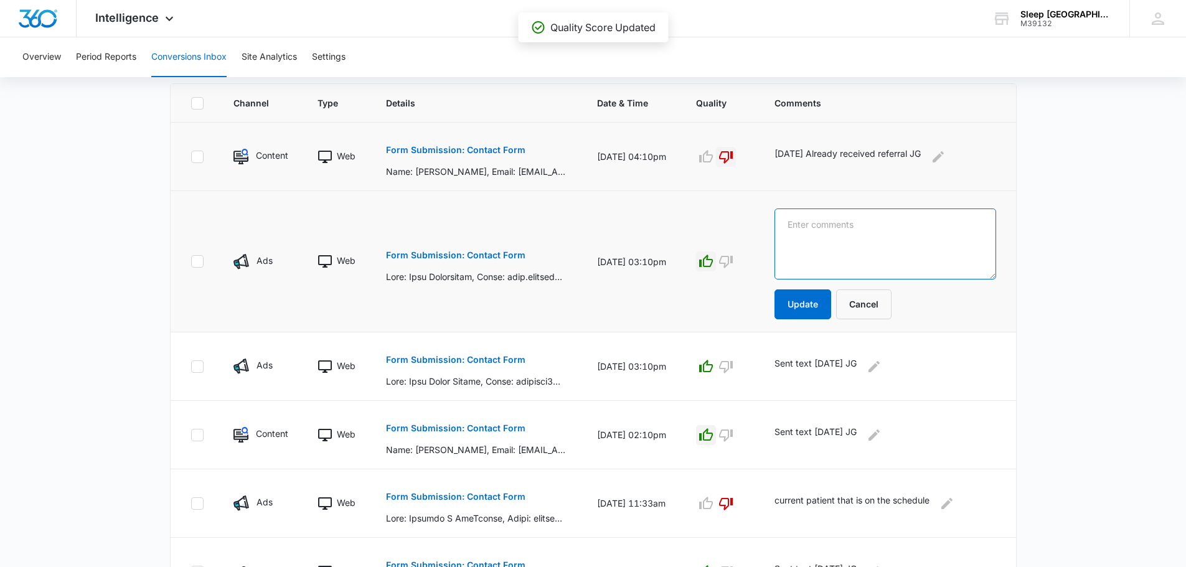
click at [835, 251] on textarea at bounding box center [884, 243] width 221 height 71
type textarea "Sent text 8.15.25 JG"
click at [830, 299] on button "Update" at bounding box center [802, 304] width 57 height 30
